Goal: Use online tool/utility: Use online tool/utility

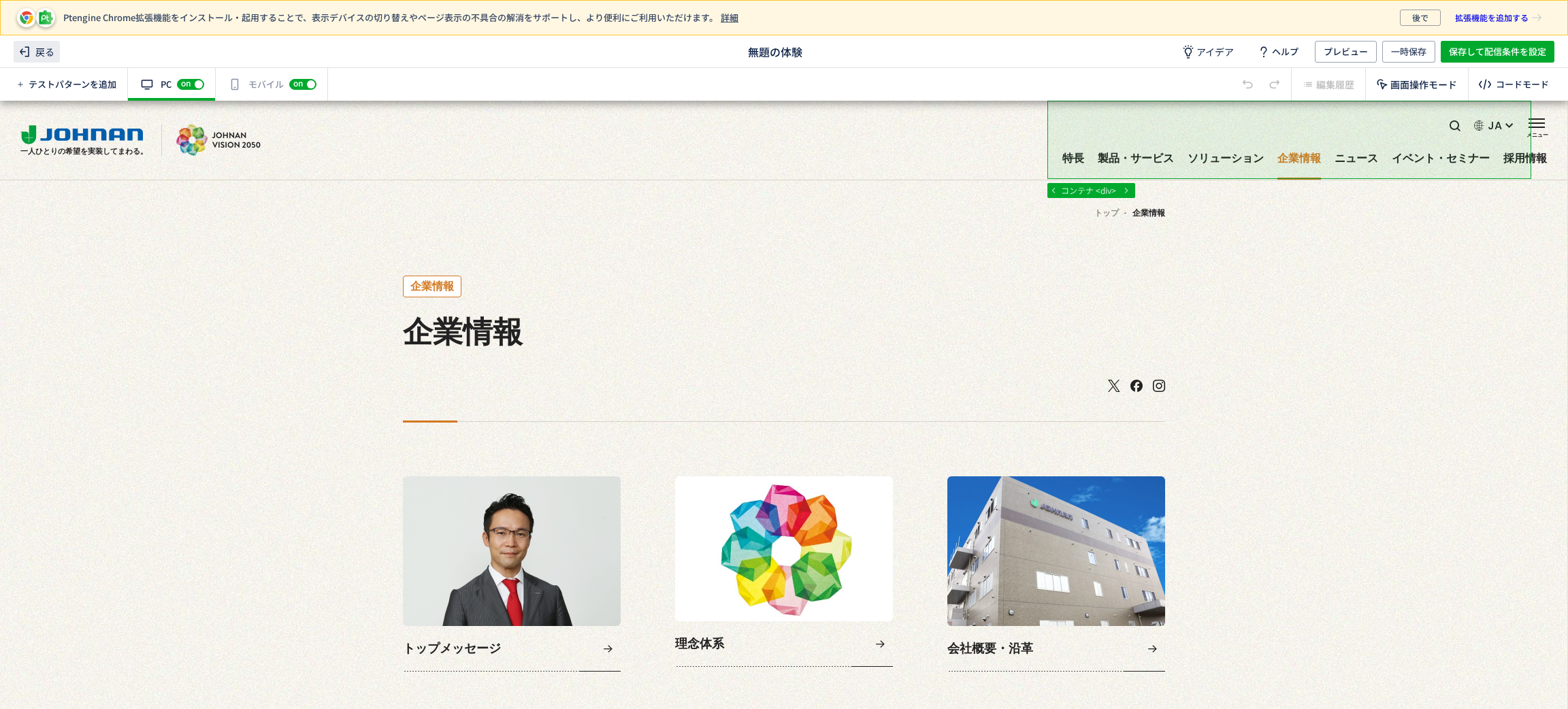
click at [55, 51] on span "戻る" at bounding box center [36, 51] width 47 height 21
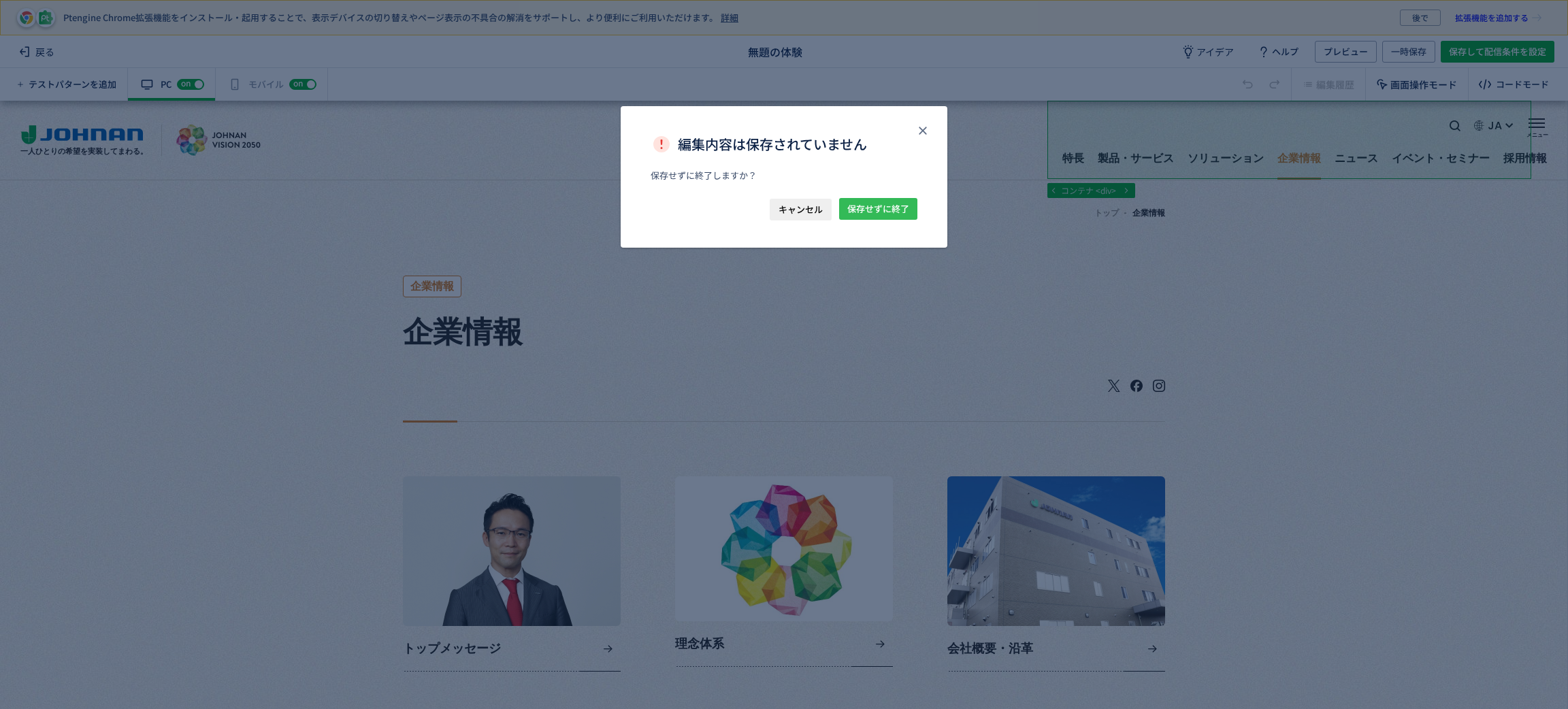
click at [850, 214] on span "保存せずに終了" at bounding box center [878, 209] width 62 height 21
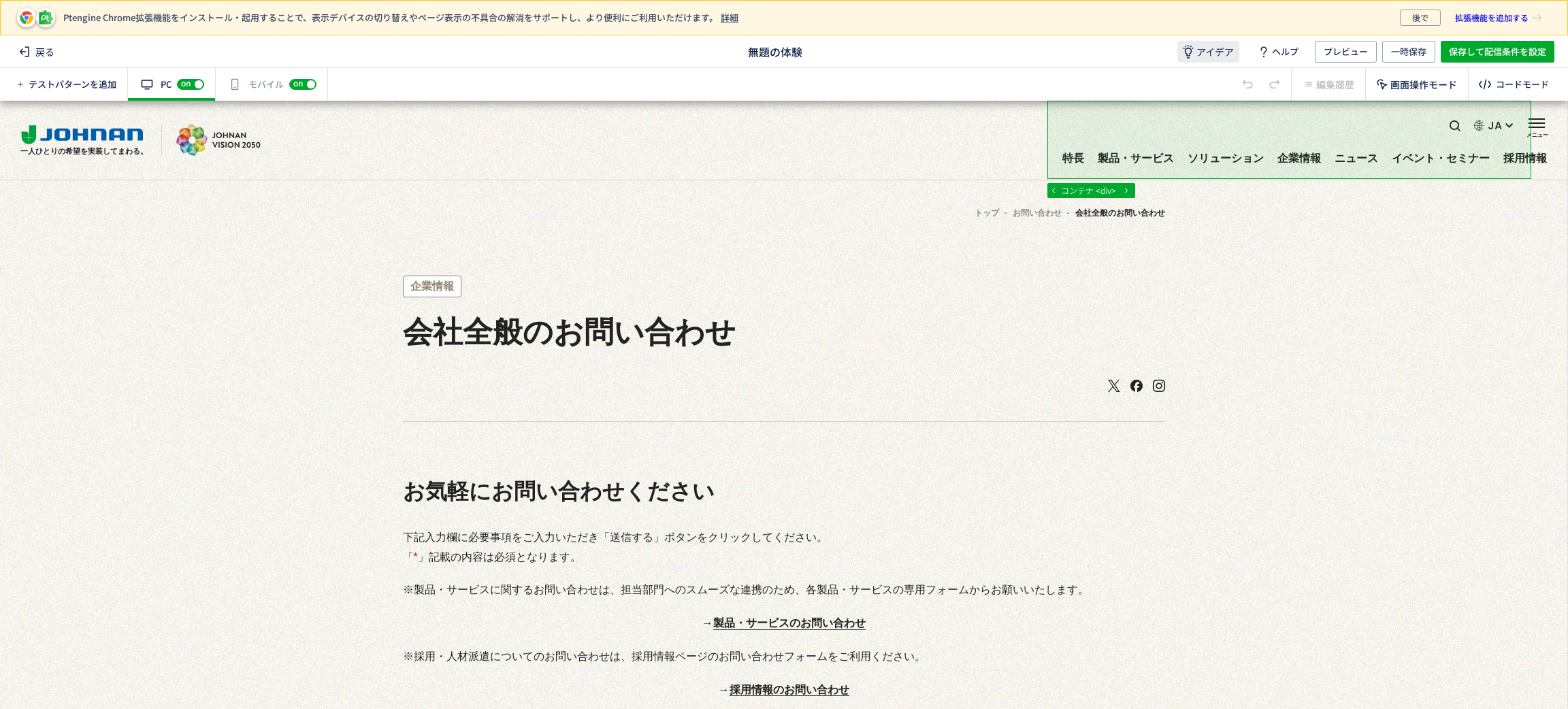
click at [1226, 53] on span "アイデア" at bounding box center [1215, 52] width 38 height 13
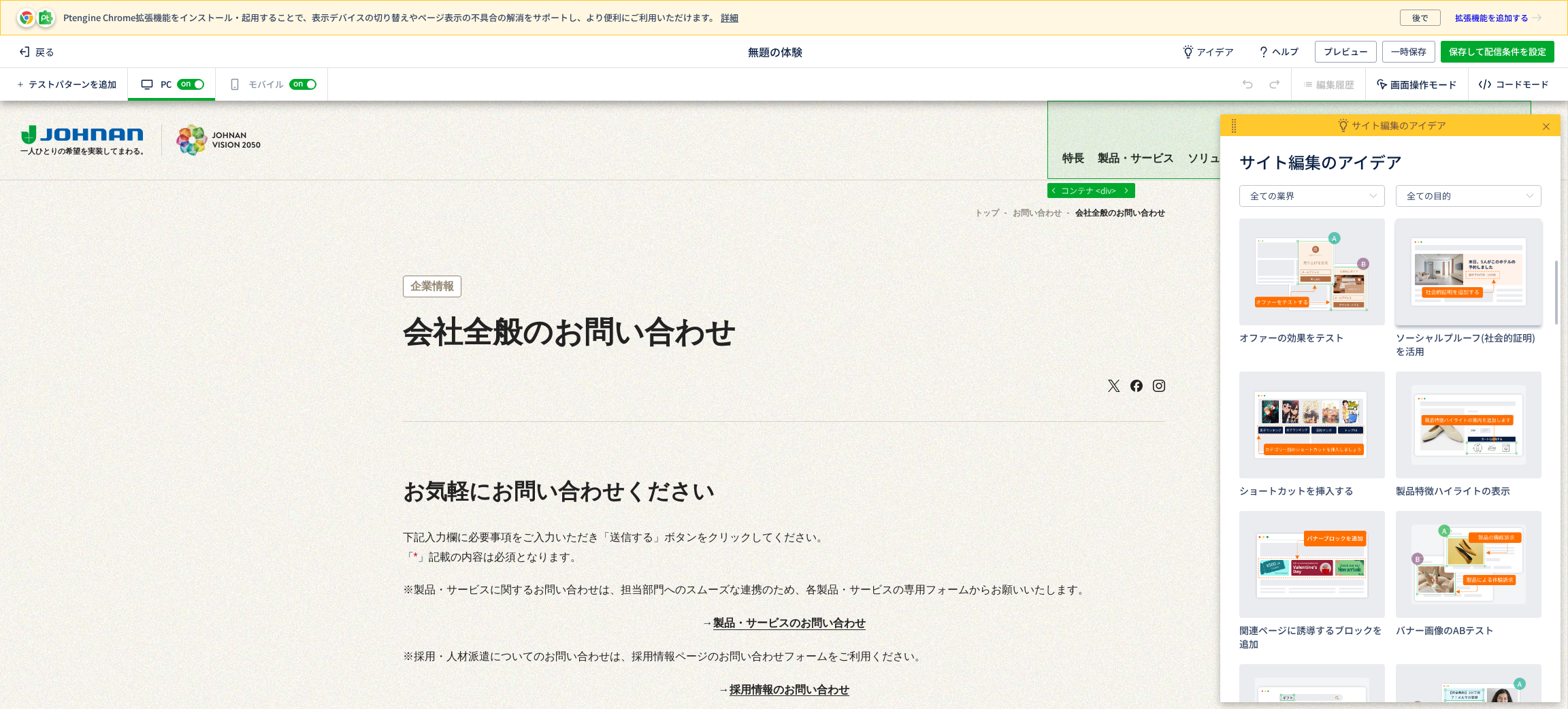
scroll to position [510, 0]
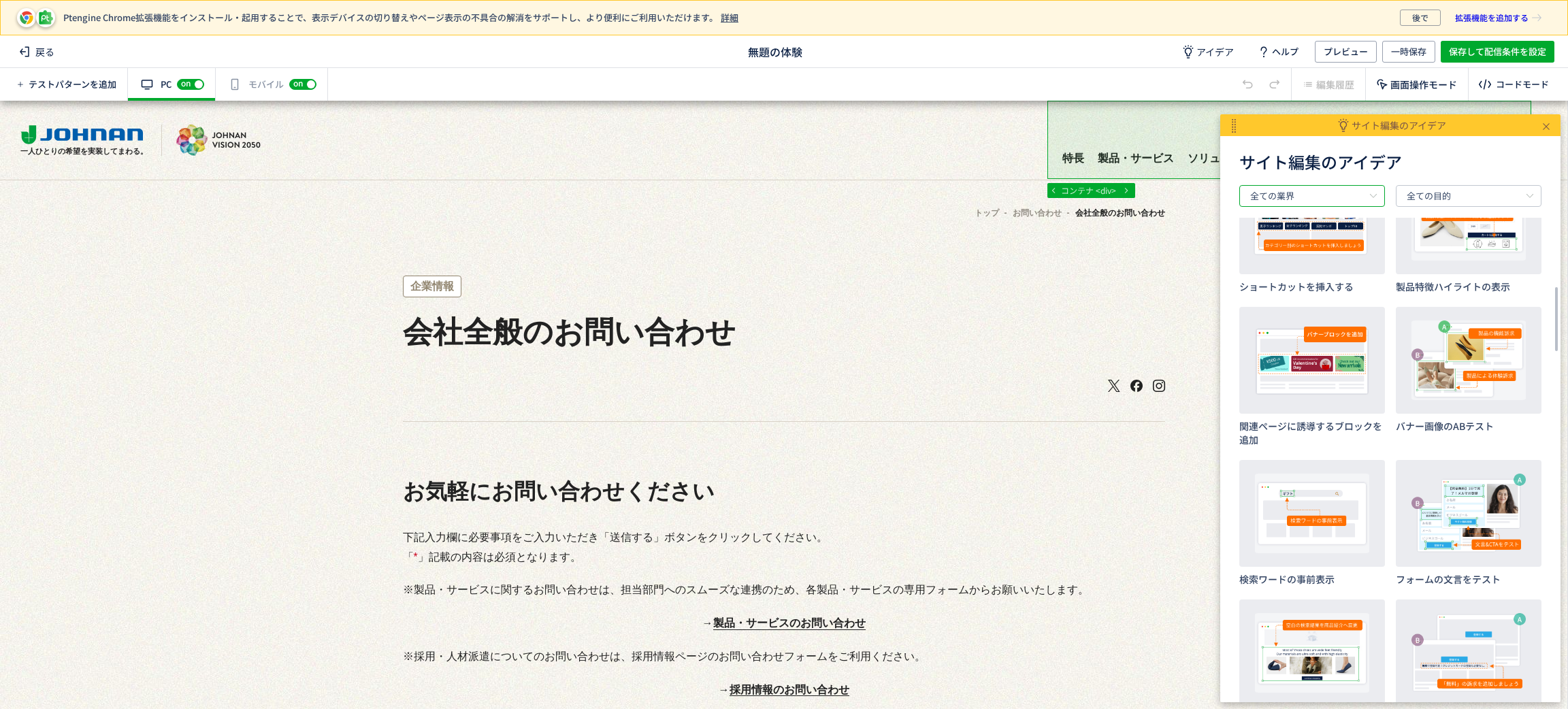
click at [1360, 195] on input "全ての業界" at bounding box center [1312, 195] width 146 height 21
click at [1442, 199] on input "全ての目的" at bounding box center [1468, 195] width 146 height 21
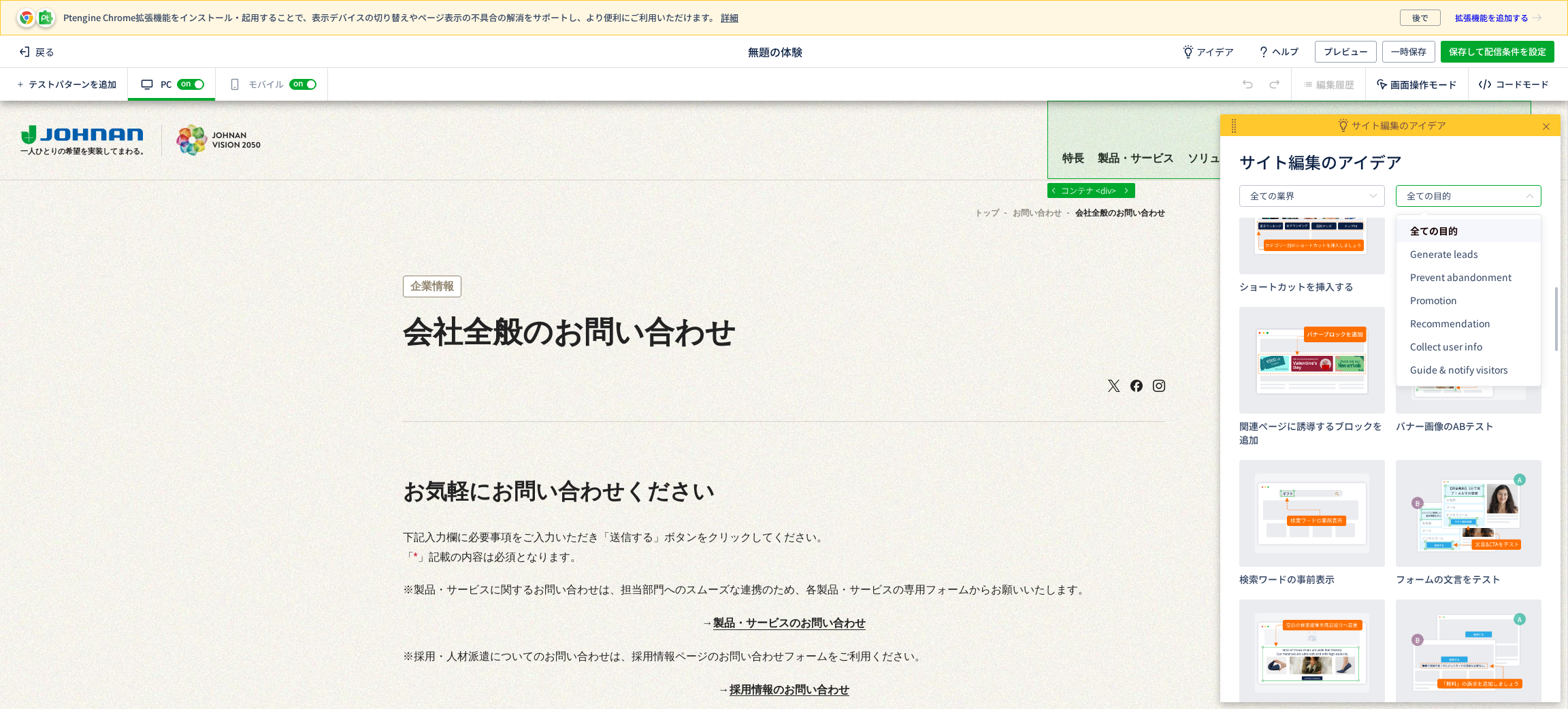
click at [1467, 161] on h1 "サイト編集のアイデア" at bounding box center [1390, 162] width 302 height 19
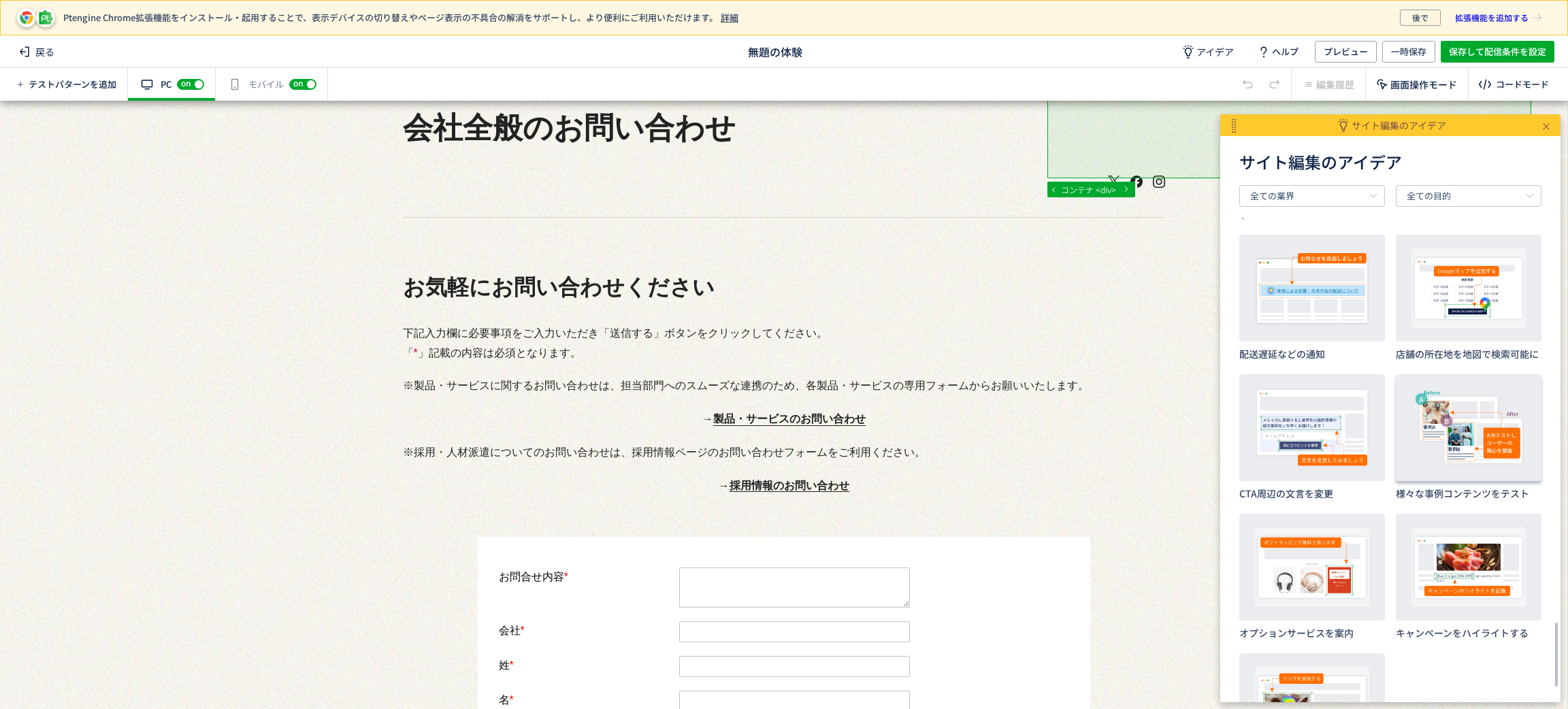
scroll to position [2947, 0]
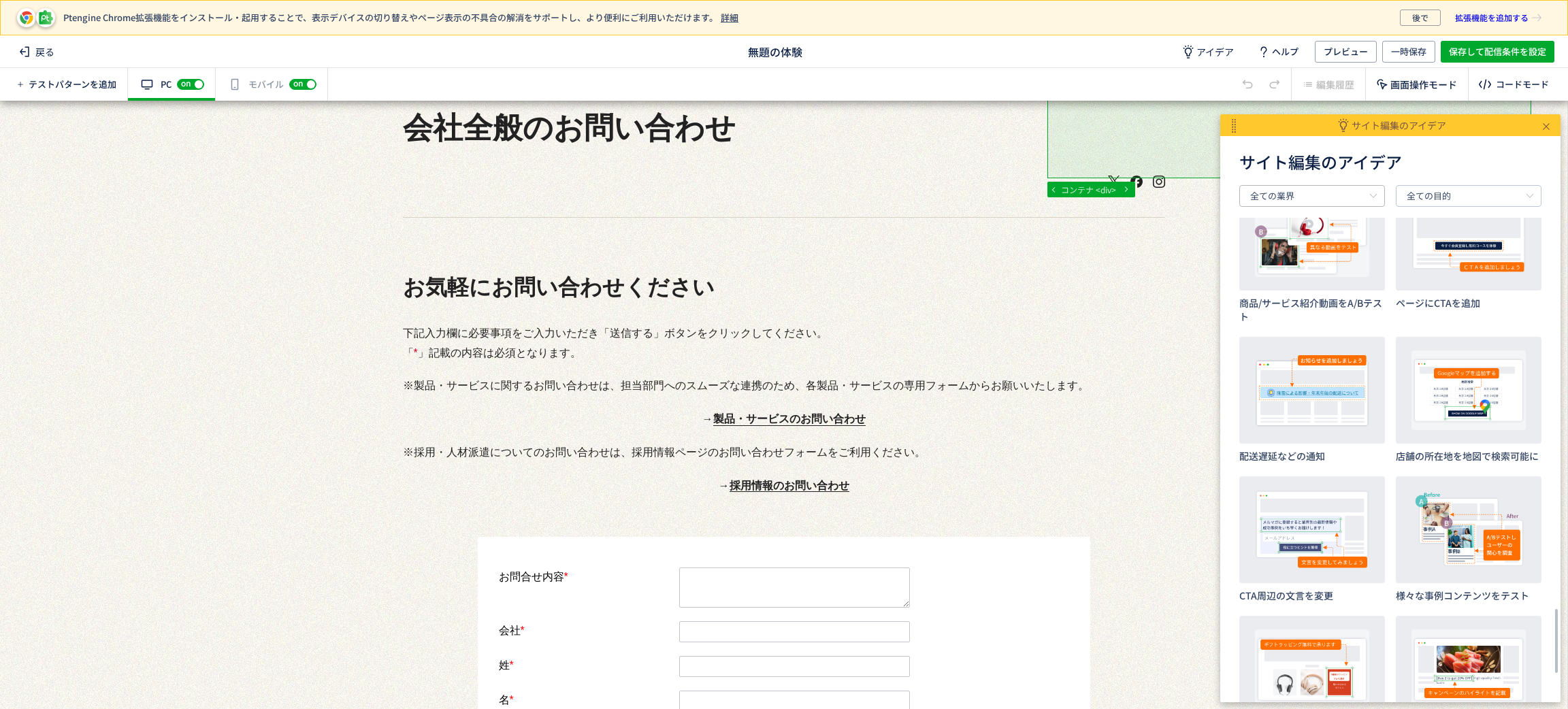
click at [1367, 202] on icon at bounding box center [1373, 195] width 17 height 21
click at [1432, 198] on input "全ての目的" at bounding box center [1468, 195] width 146 height 21
click at [1540, 122] on div at bounding box center [1546, 125] width 15 height 19
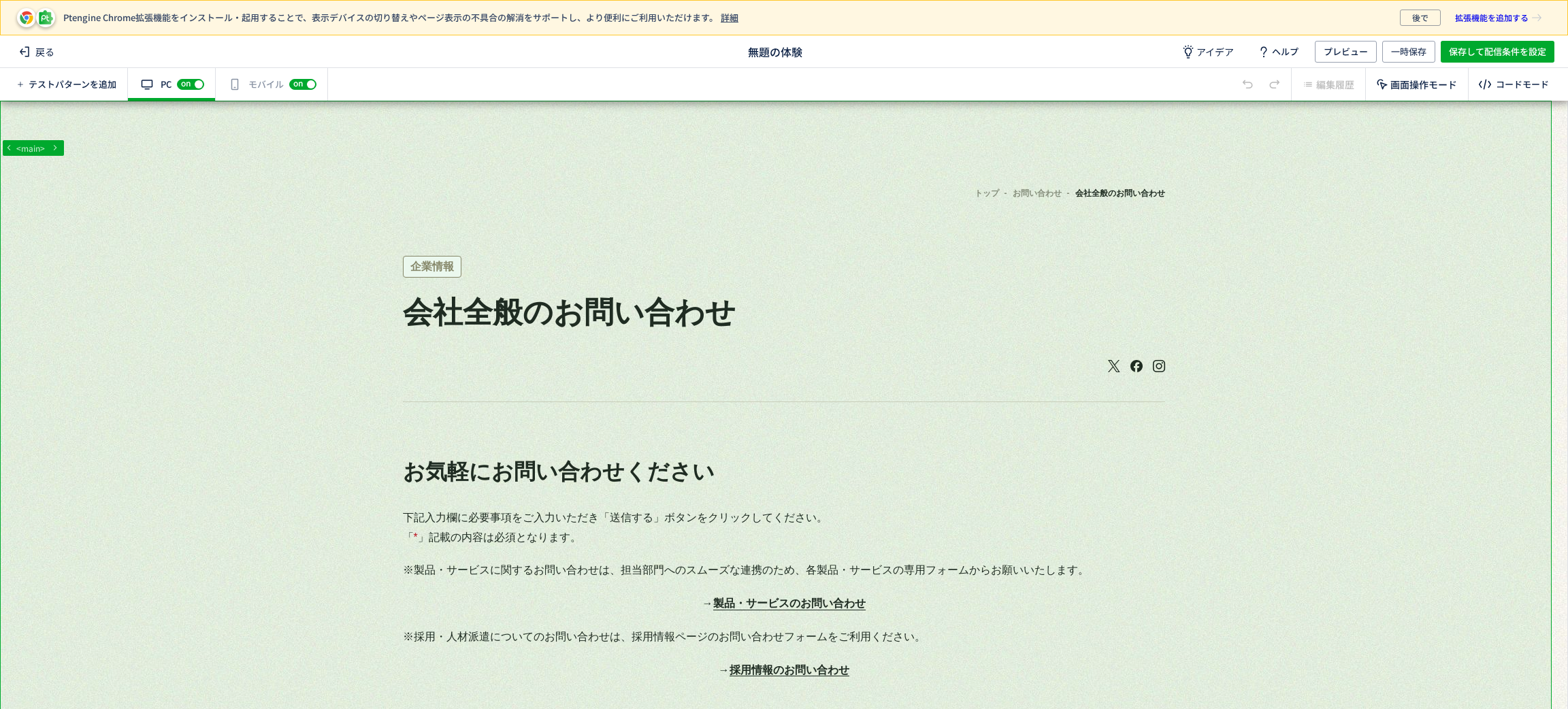
scroll to position [0, 0]
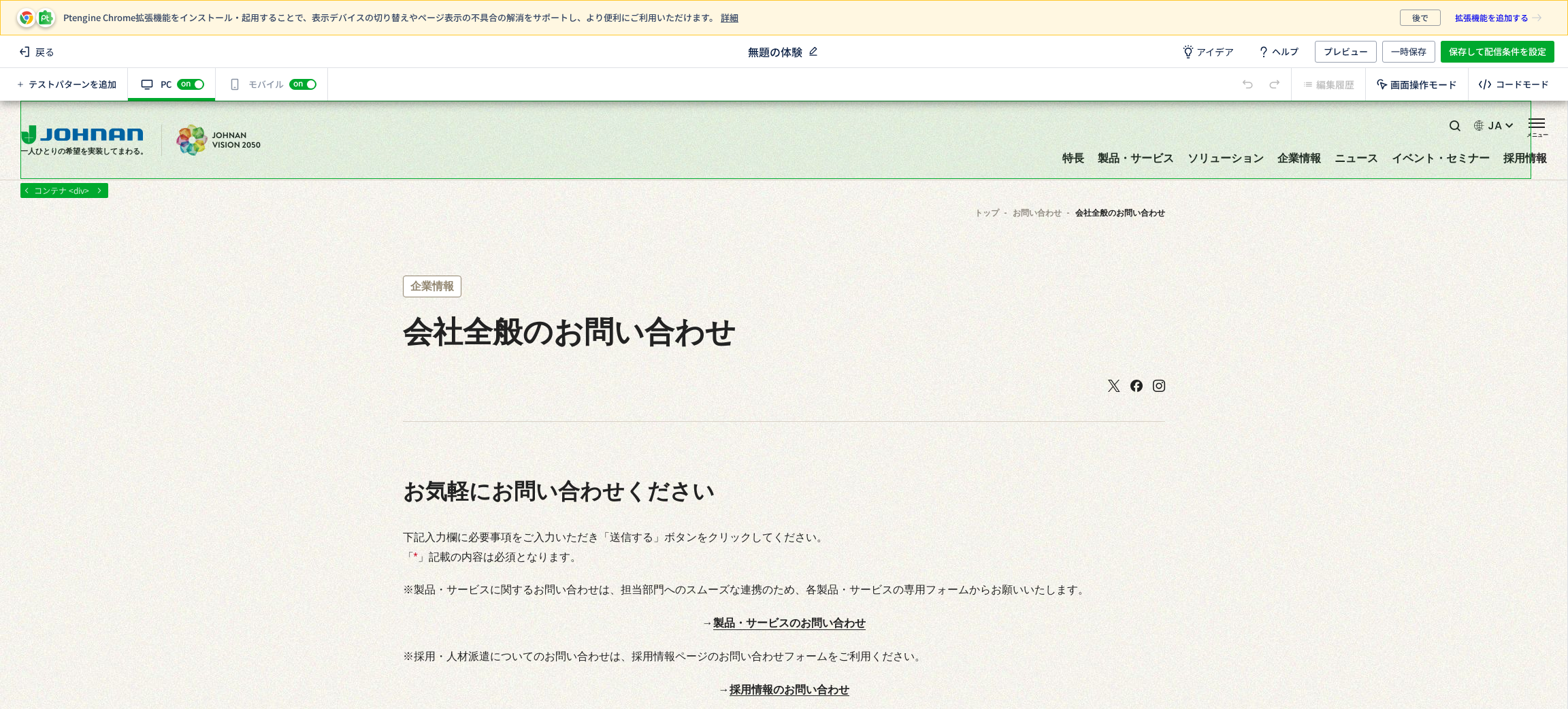
click at [810, 50] on icon at bounding box center [813, 52] width 13 height 13
type input "P"
type input "き"
type input "【会社全般のお問い合わせ】POPアップ"
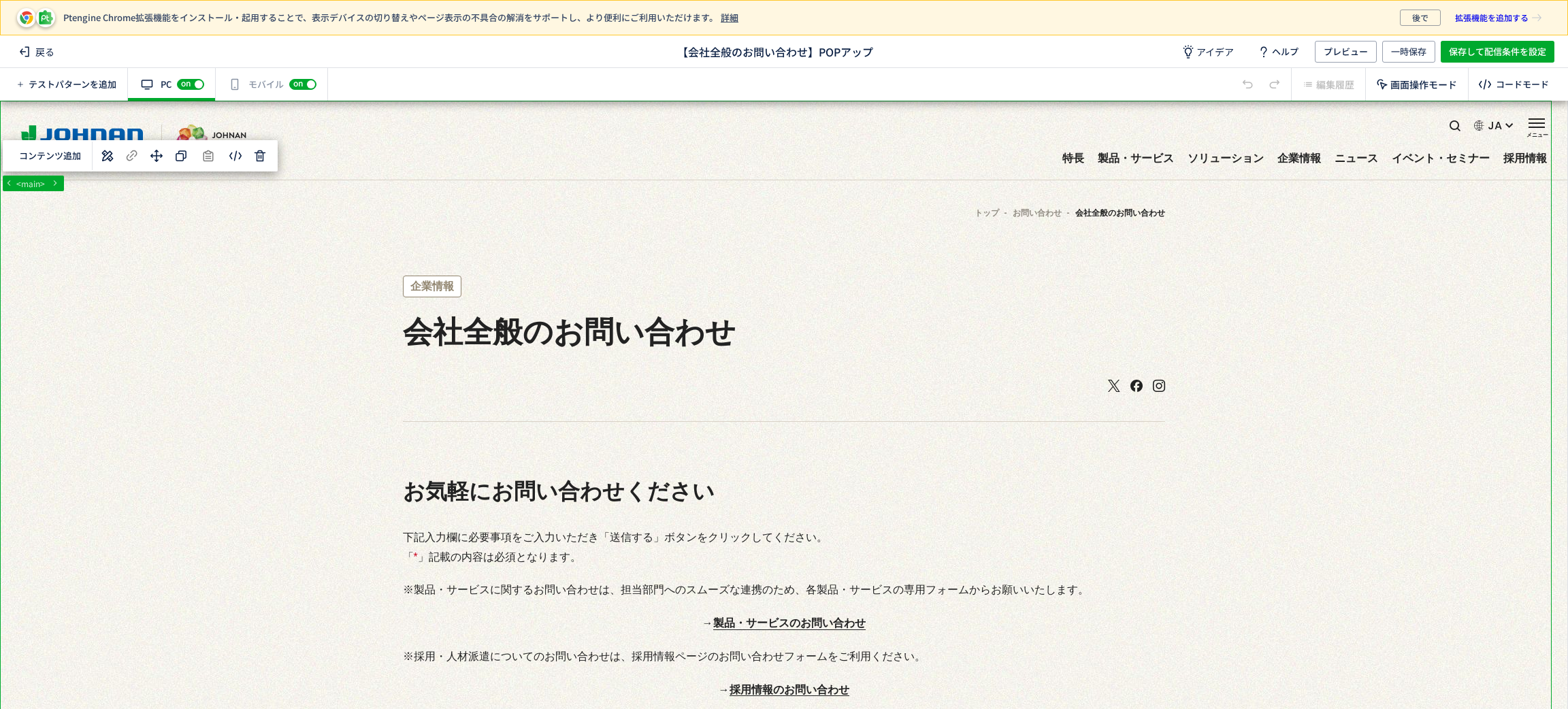
click at [1230, 55] on span "アイデア" at bounding box center [1215, 52] width 38 height 13
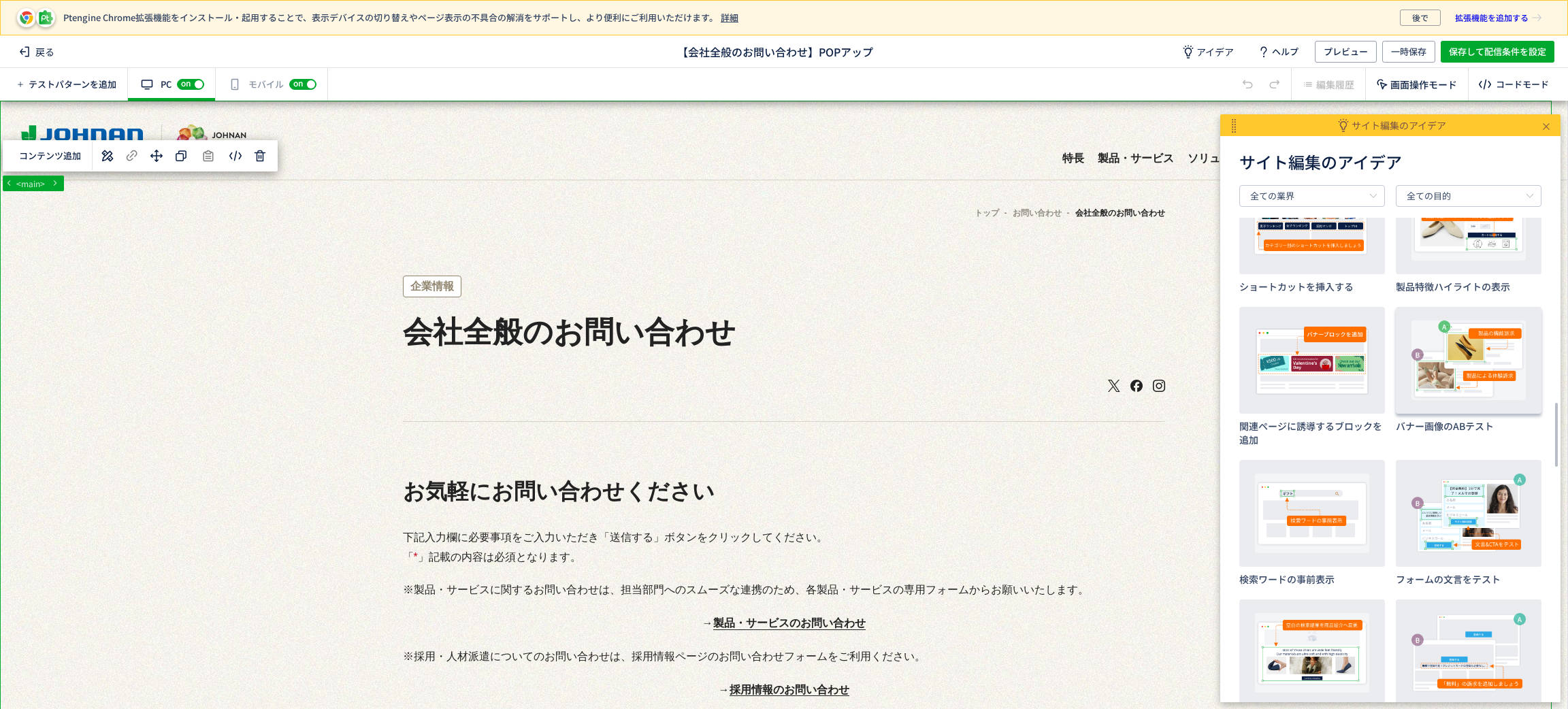
scroll to position [612, 0]
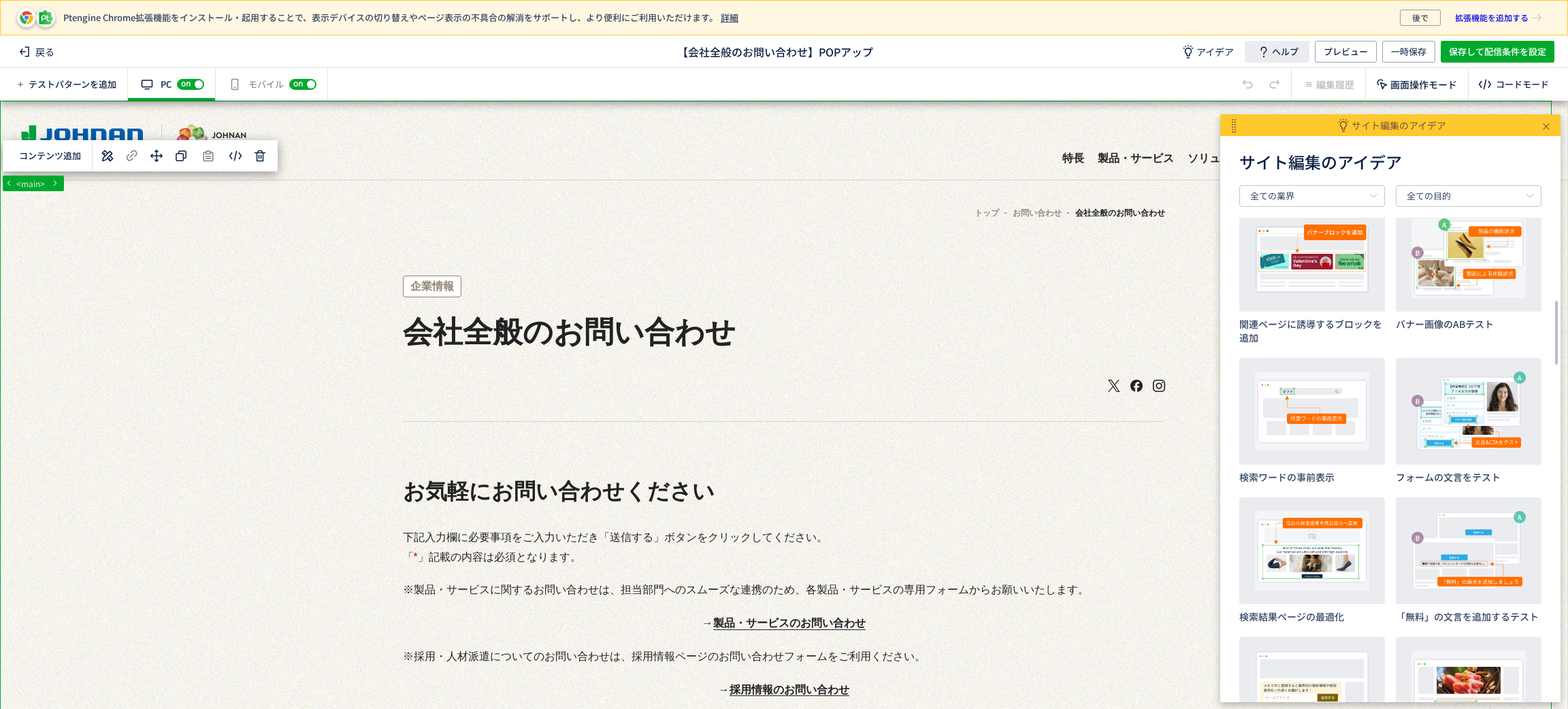
click at [1293, 57] on span "ヘルプ" at bounding box center [1285, 51] width 27 height 21
click at [1515, 21] on span "拡張機能を追加する" at bounding box center [1491, 18] width 73 height 16
click at [55, 42] on span "戻る" at bounding box center [36, 51] width 47 height 21
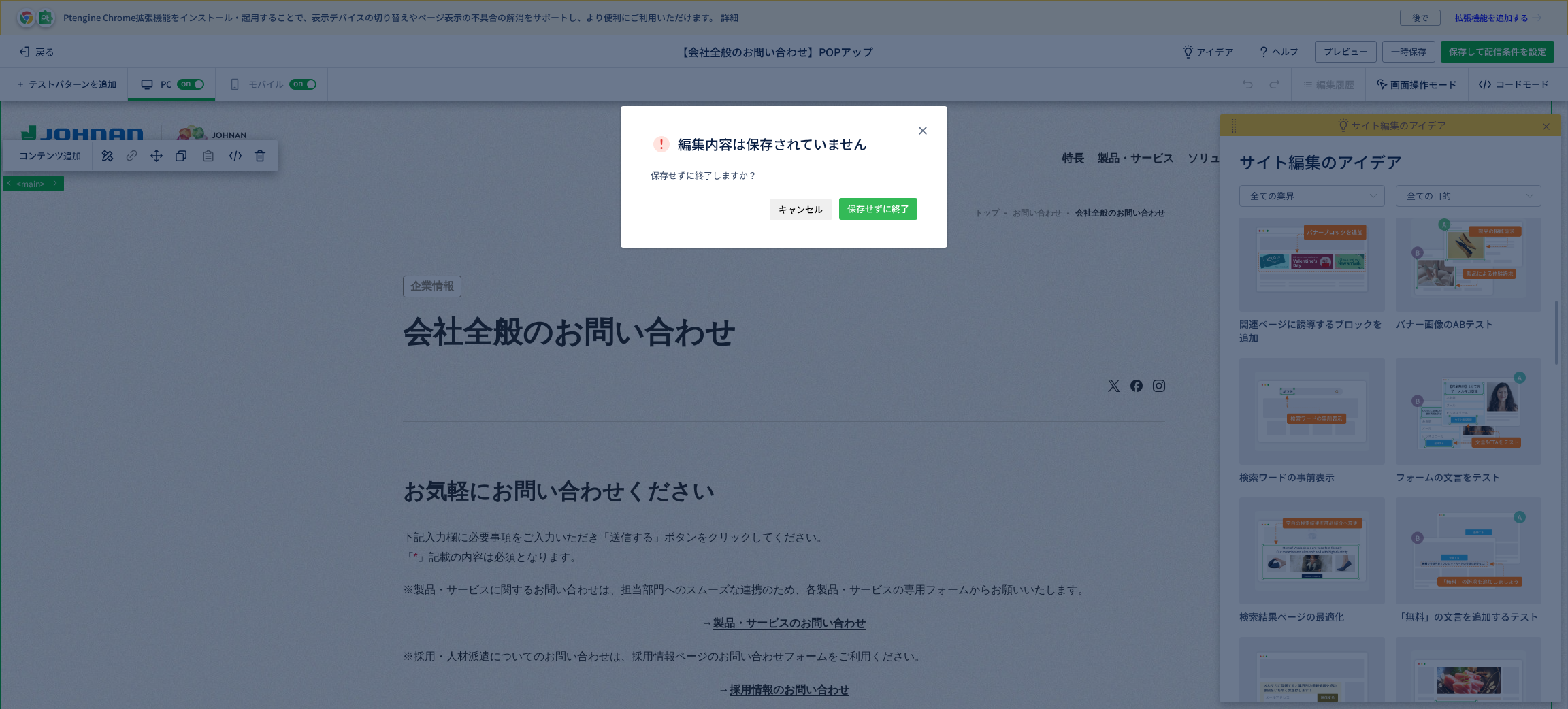
click at [868, 208] on span "保存せずに終了" at bounding box center [878, 209] width 62 height 21
